Goal: Find specific page/section: Find specific page/section

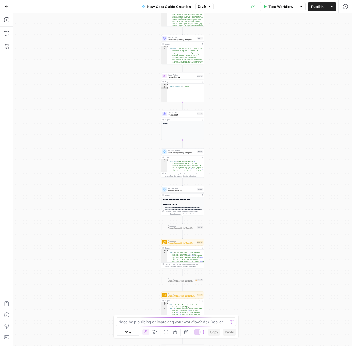
click at [3, 6] on button "Go Back" at bounding box center [7, 7] width 10 height 10
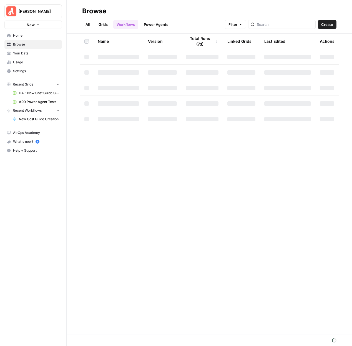
click at [45, 95] on link "HA - New Cost Guide Creation Grid" at bounding box center [36, 92] width 52 height 9
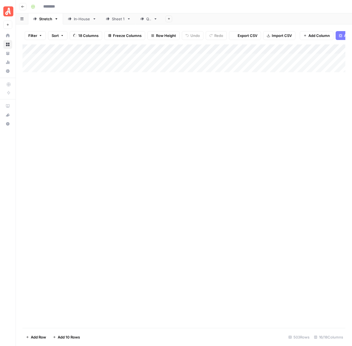
type input "**********"
